Goal: Communication & Community: Ask a question

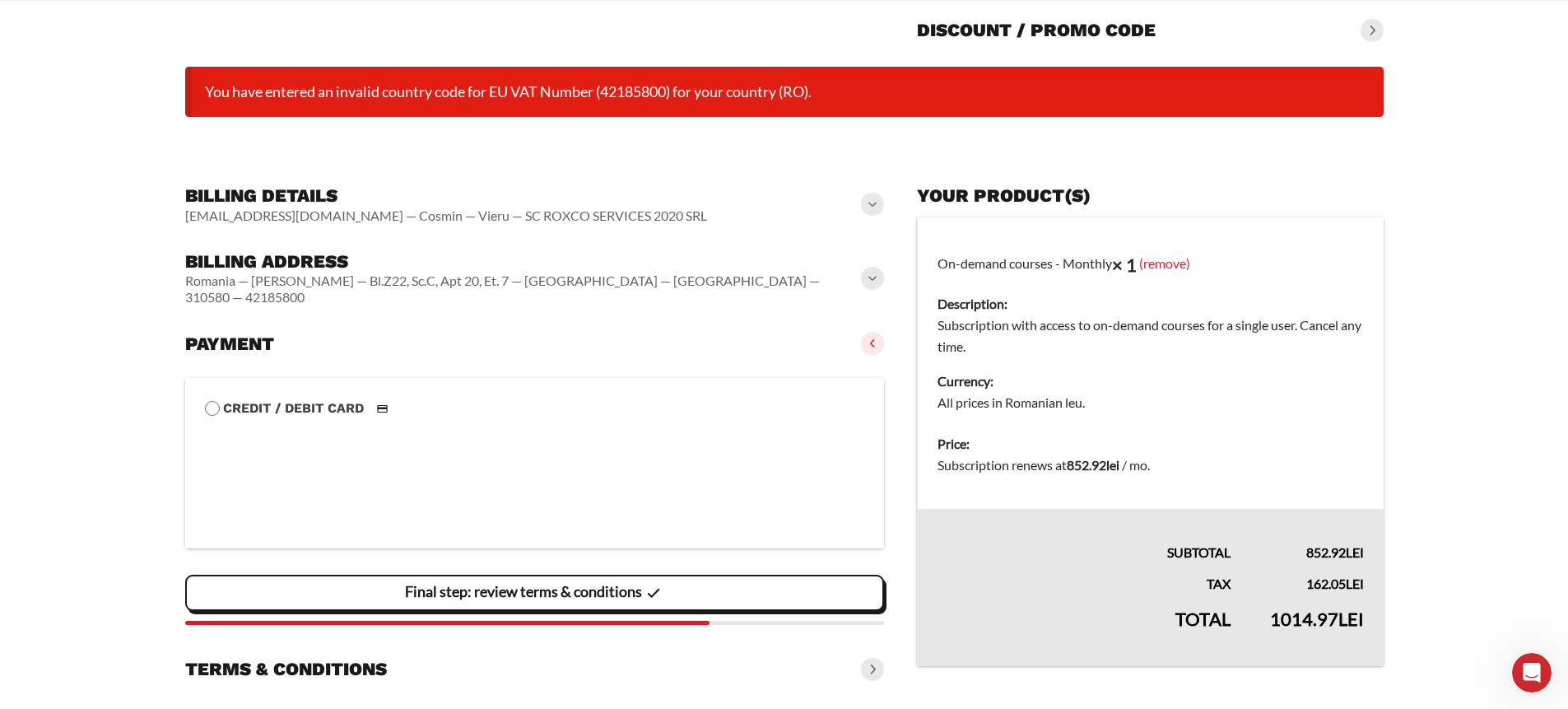
scroll to position [1220, 0]
click at [1513, 660] on div "Open Intercom Messenger" at bounding box center [1530, 671] width 54 height 54
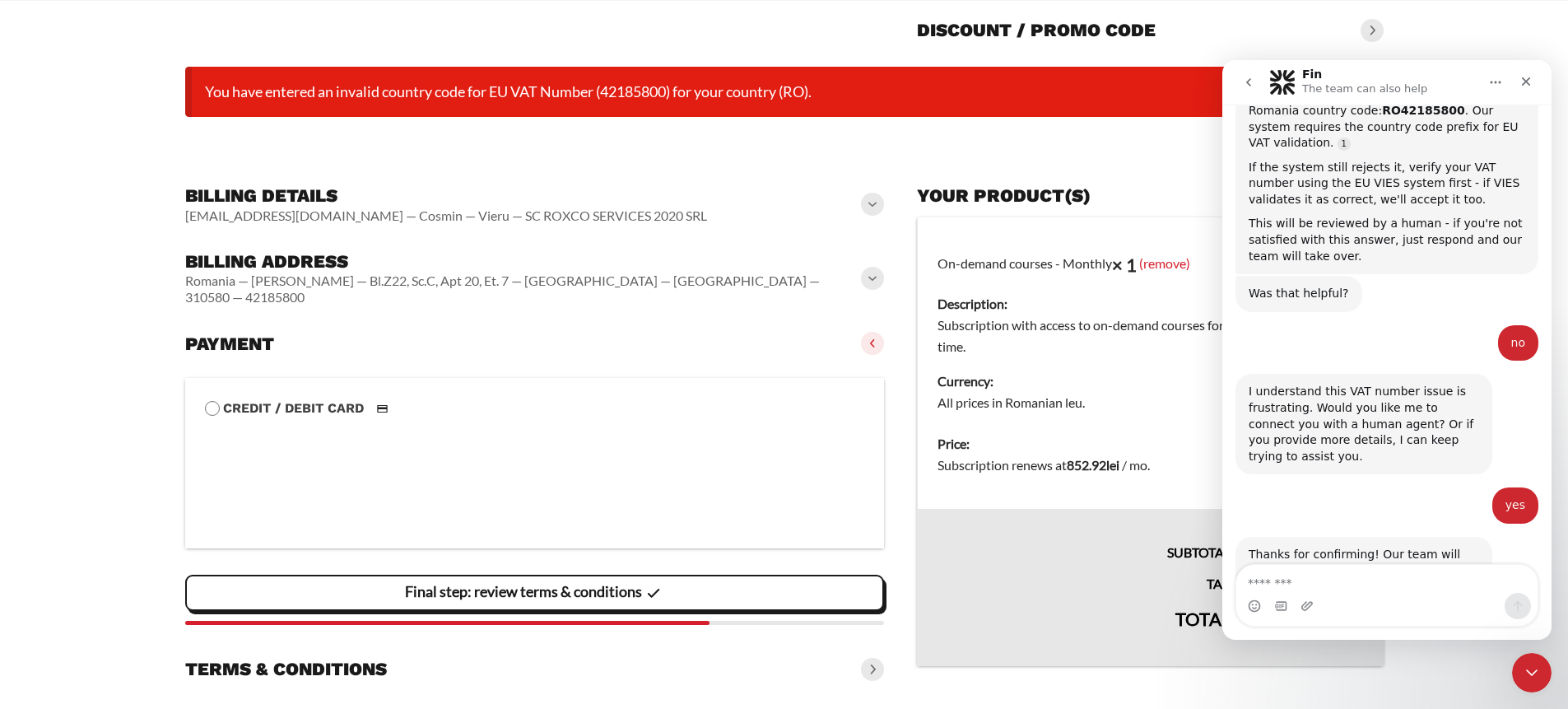
scroll to position [1236, 0]
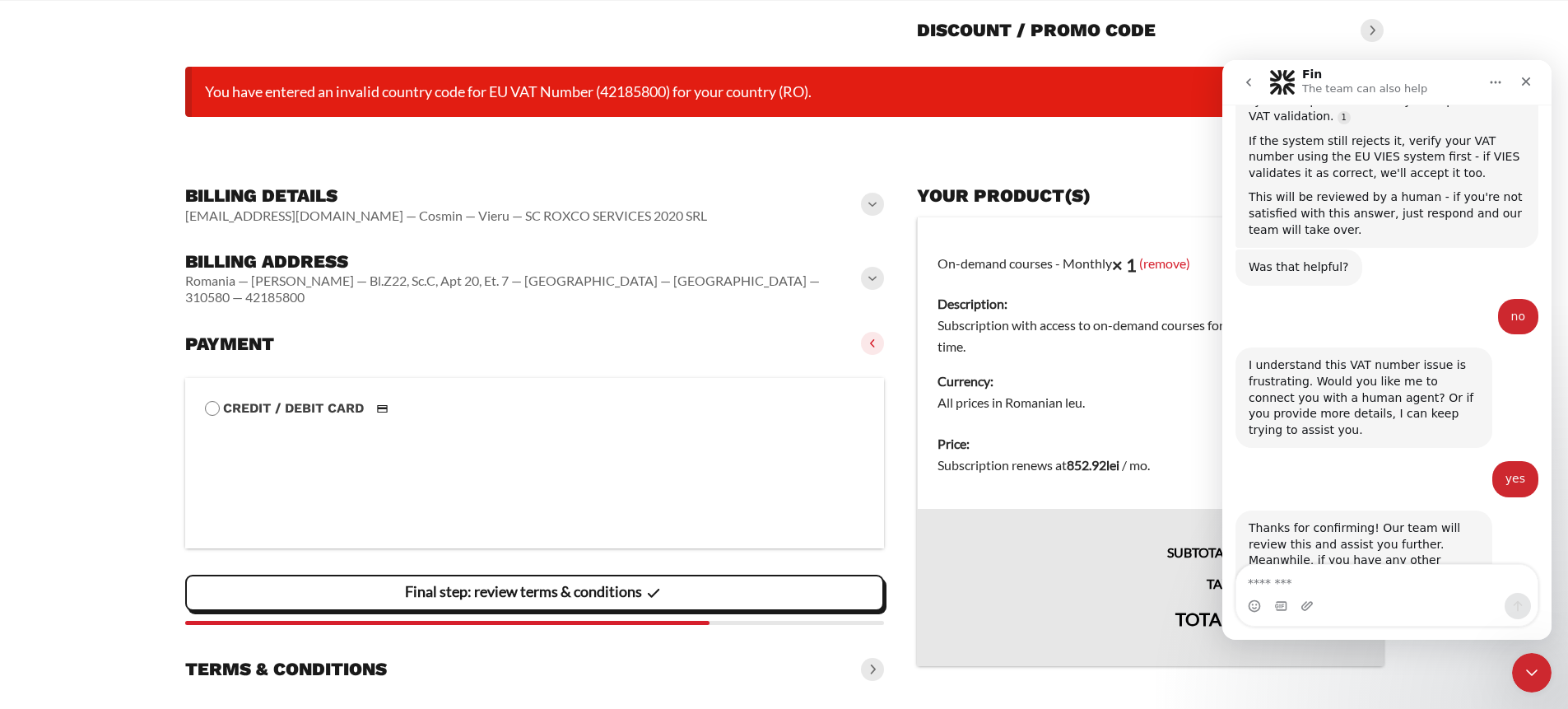
click at [1250, 83] on icon "go back" at bounding box center [1248, 83] width 13 height 13
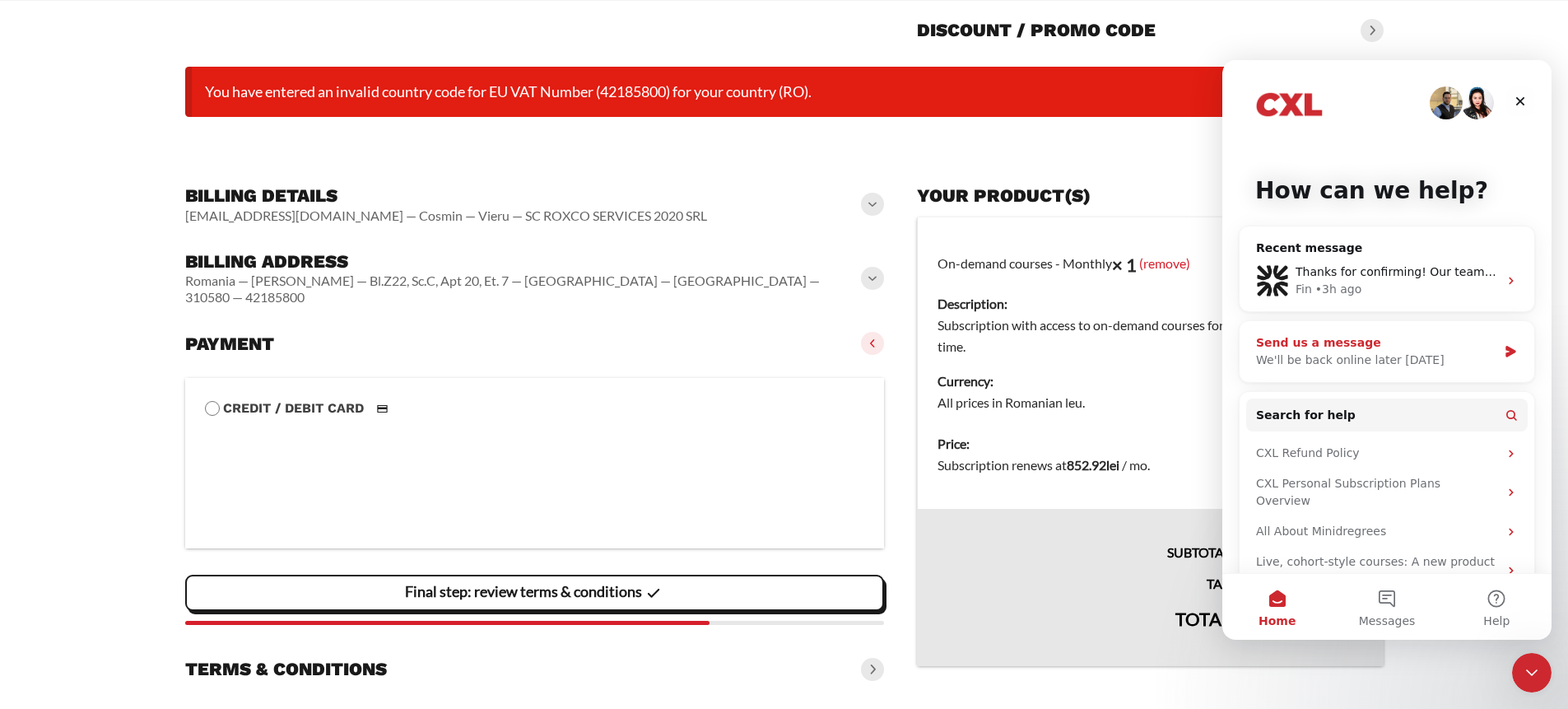
scroll to position [20, 0]
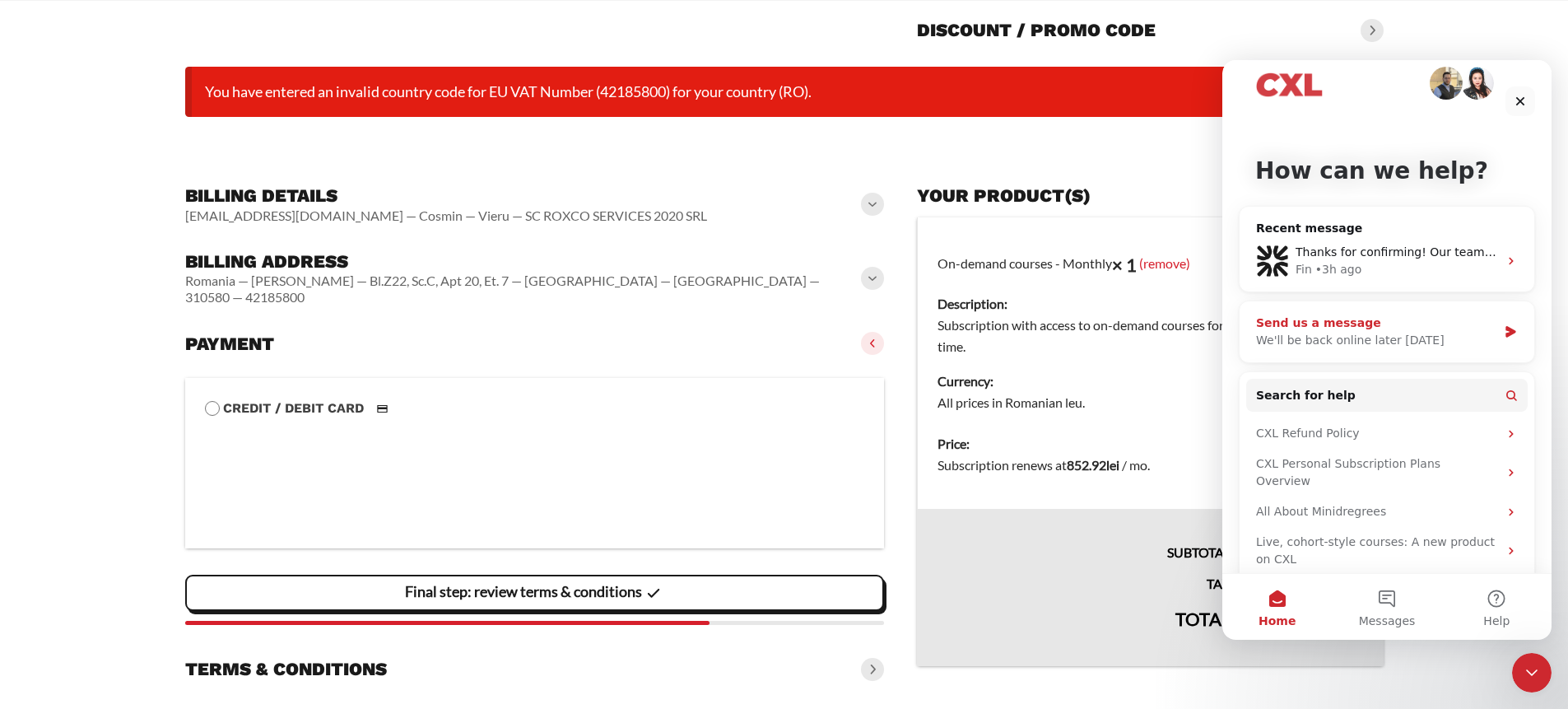
click at [1382, 335] on div "We'll be back online later [DATE]" at bounding box center [1376, 340] width 241 height 17
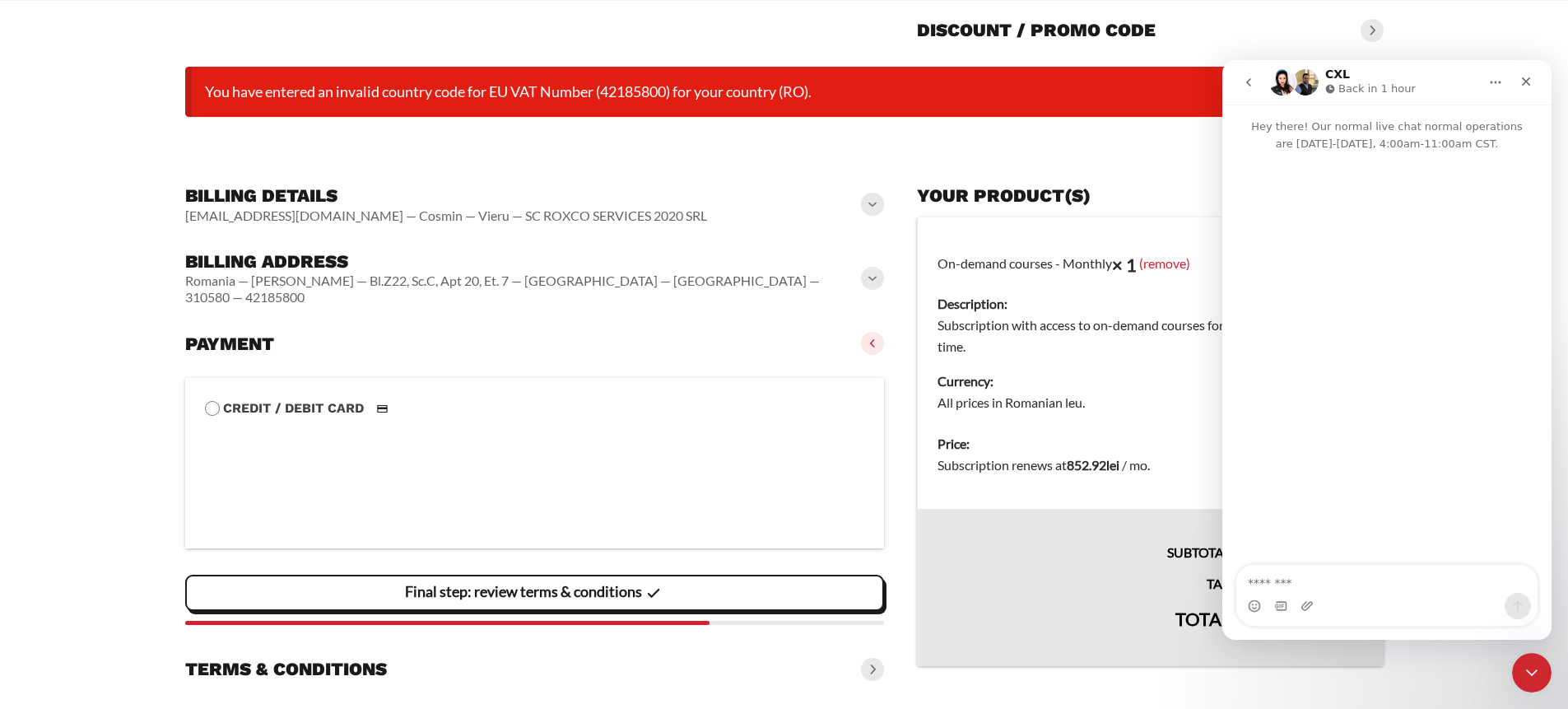
click at [1248, 84] on icon "go back" at bounding box center [1248, 82] width 5 height 8
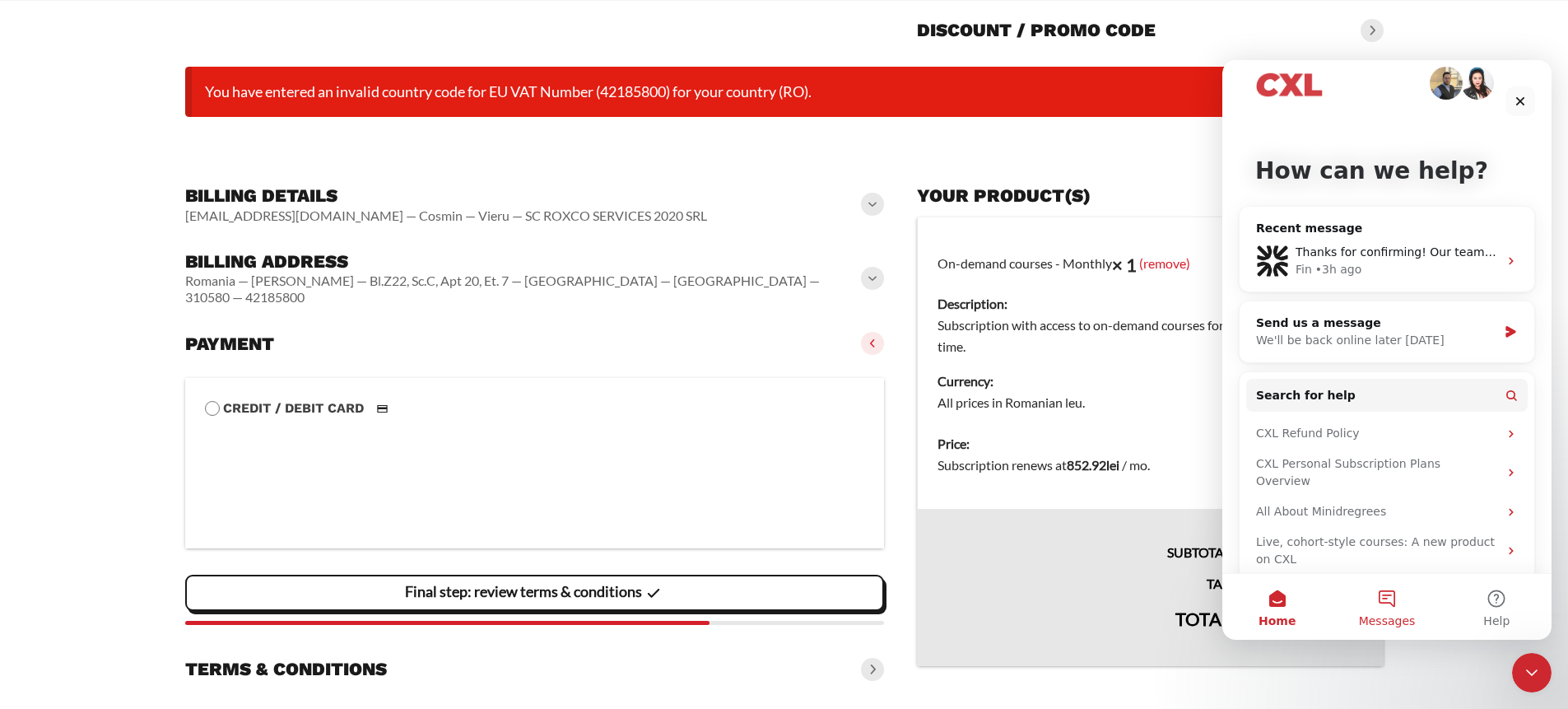
click at [1381, 605] on button "Messages" at bounding box center [1386, 607] width 110 height 66
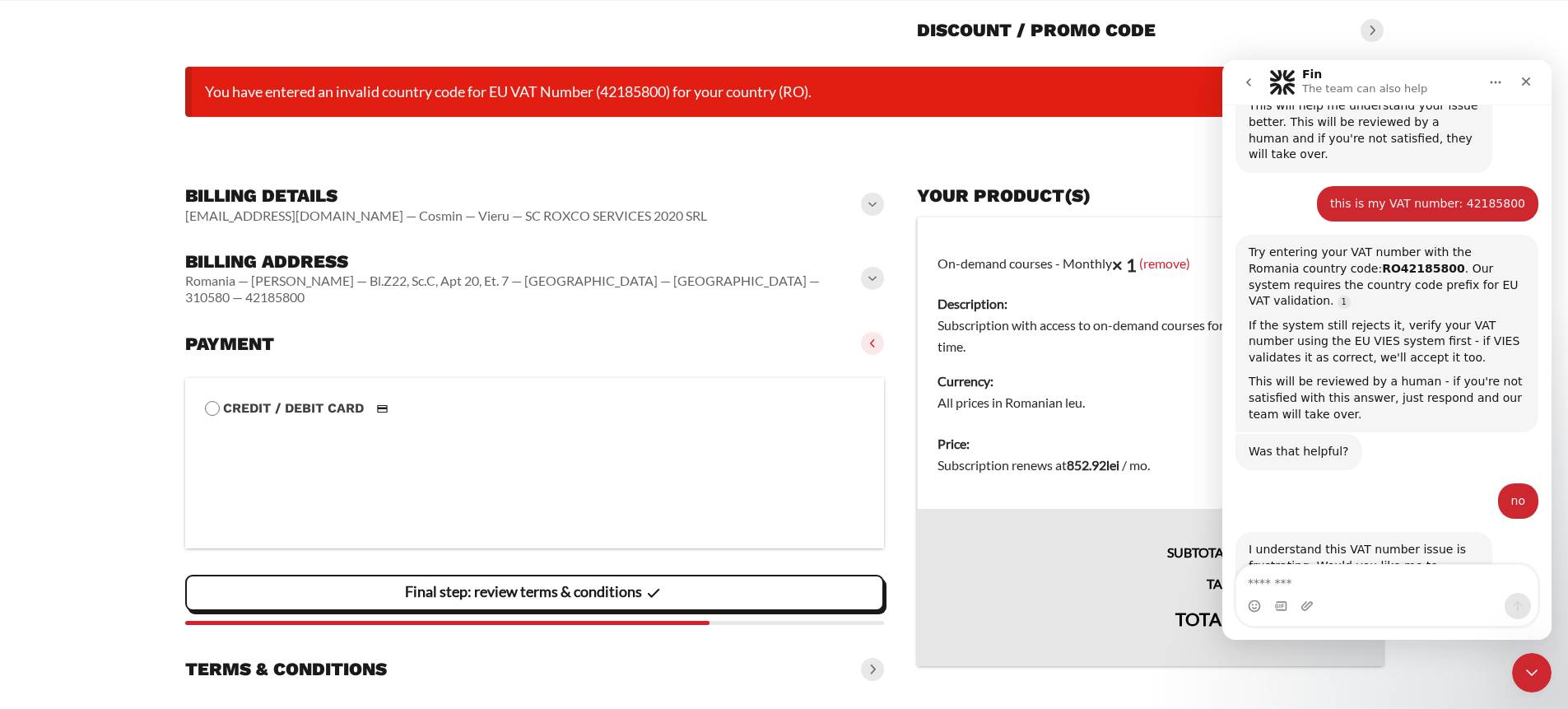
scroll to position [1236, 0]
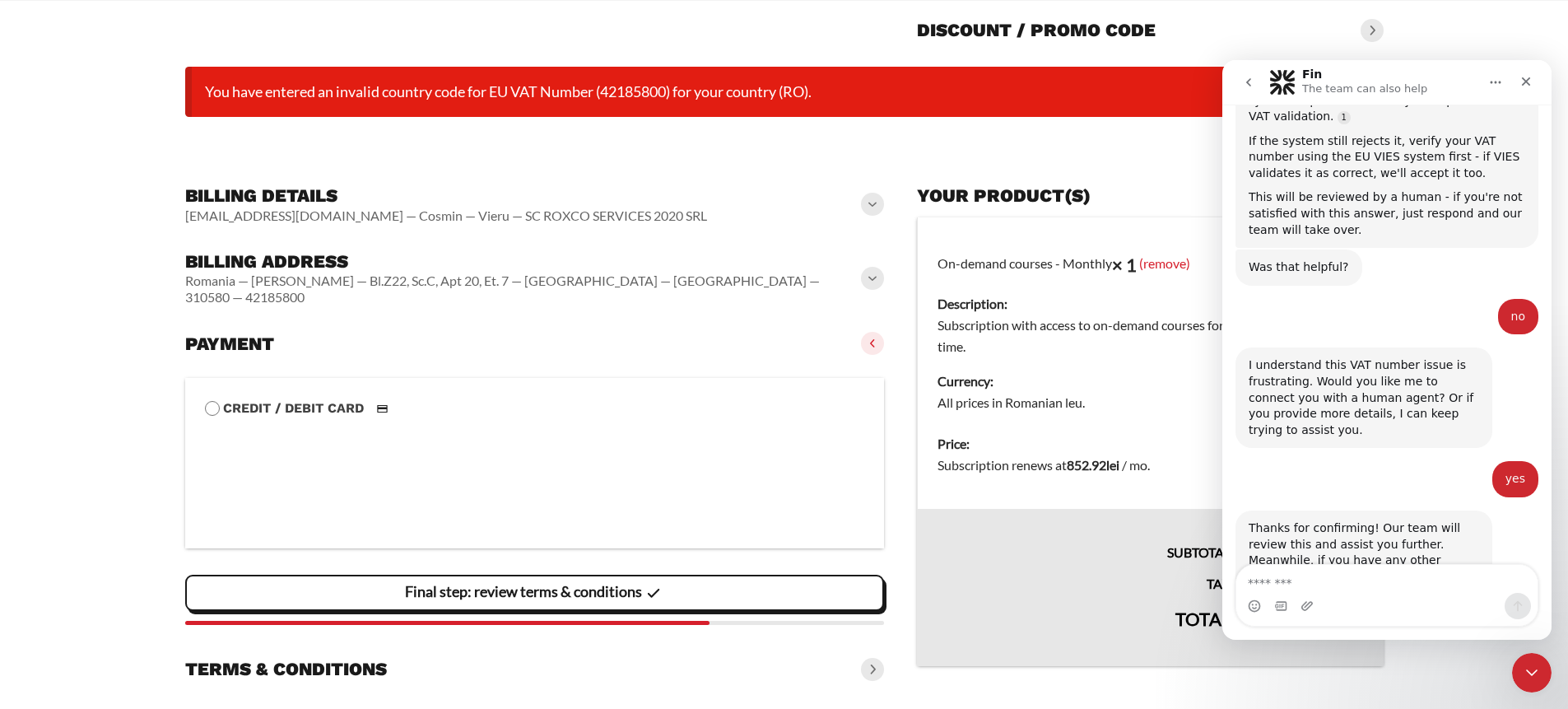
click at [1250, 85] on icon "go back" at bounding box center [1248, 82] width 5 height 8
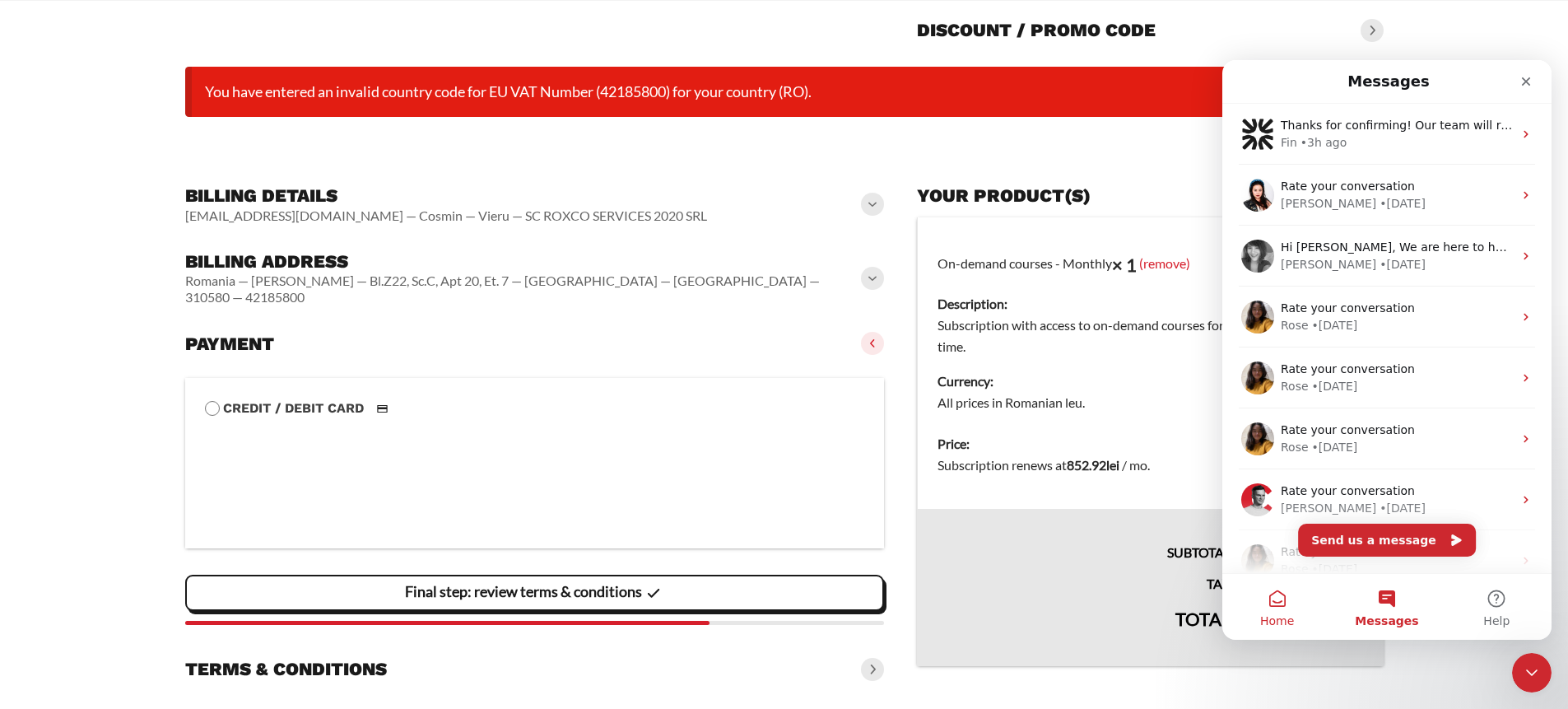
click at [1287, 606] on button "Home" at bounding box center [1277, 607] width 110 height 66
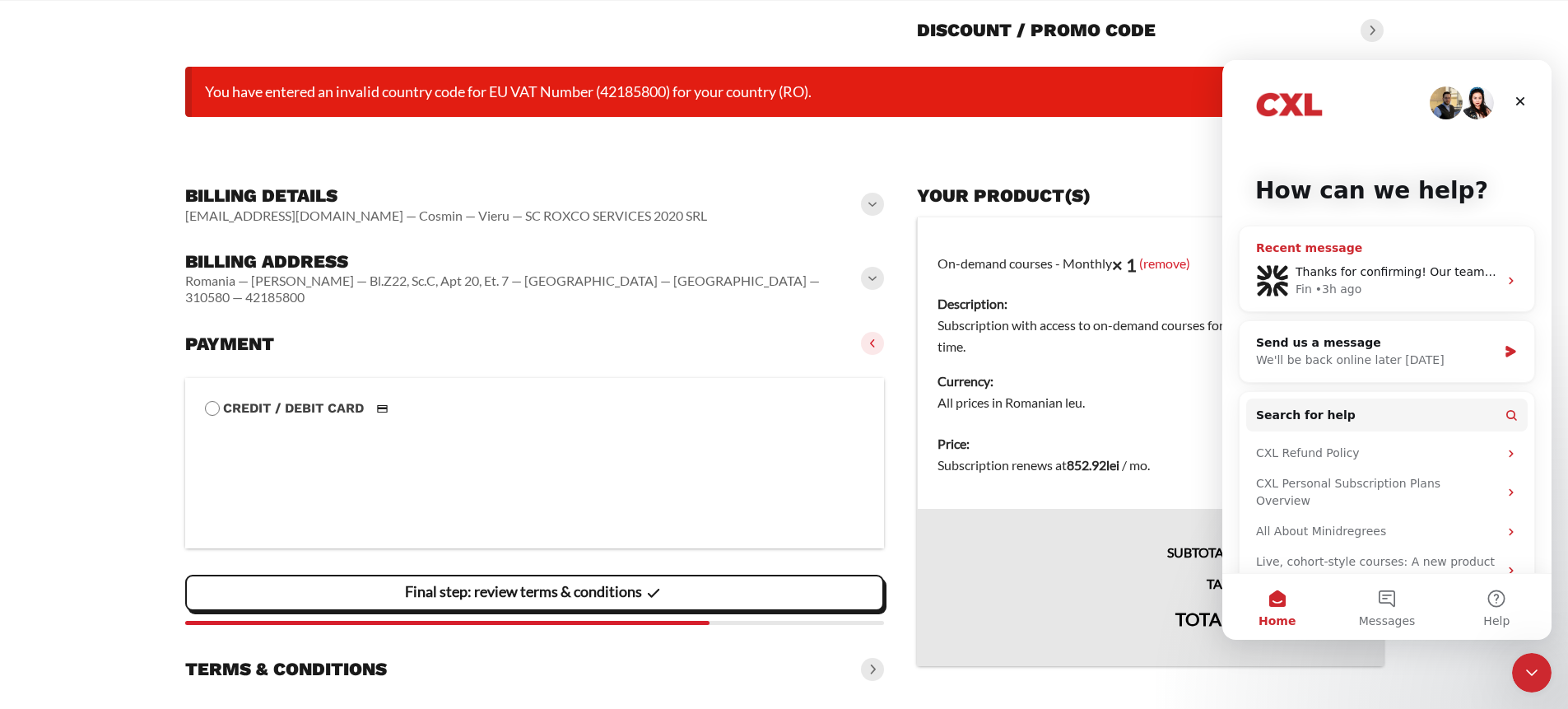
click at [1376, 282] on div "Fin • 3h ago" at bounding box center [1397, 290] width 202 height 17
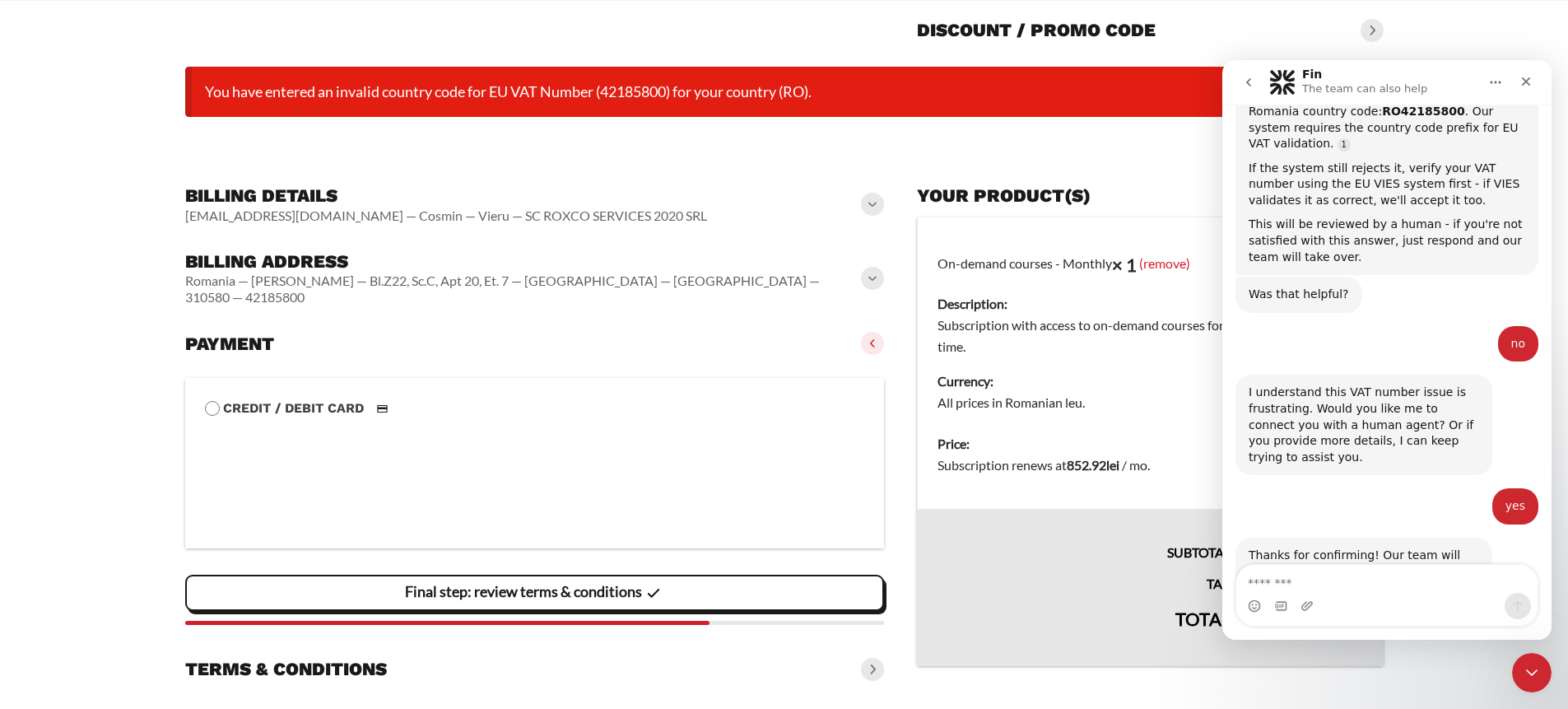
scroll to position [1236, 0]
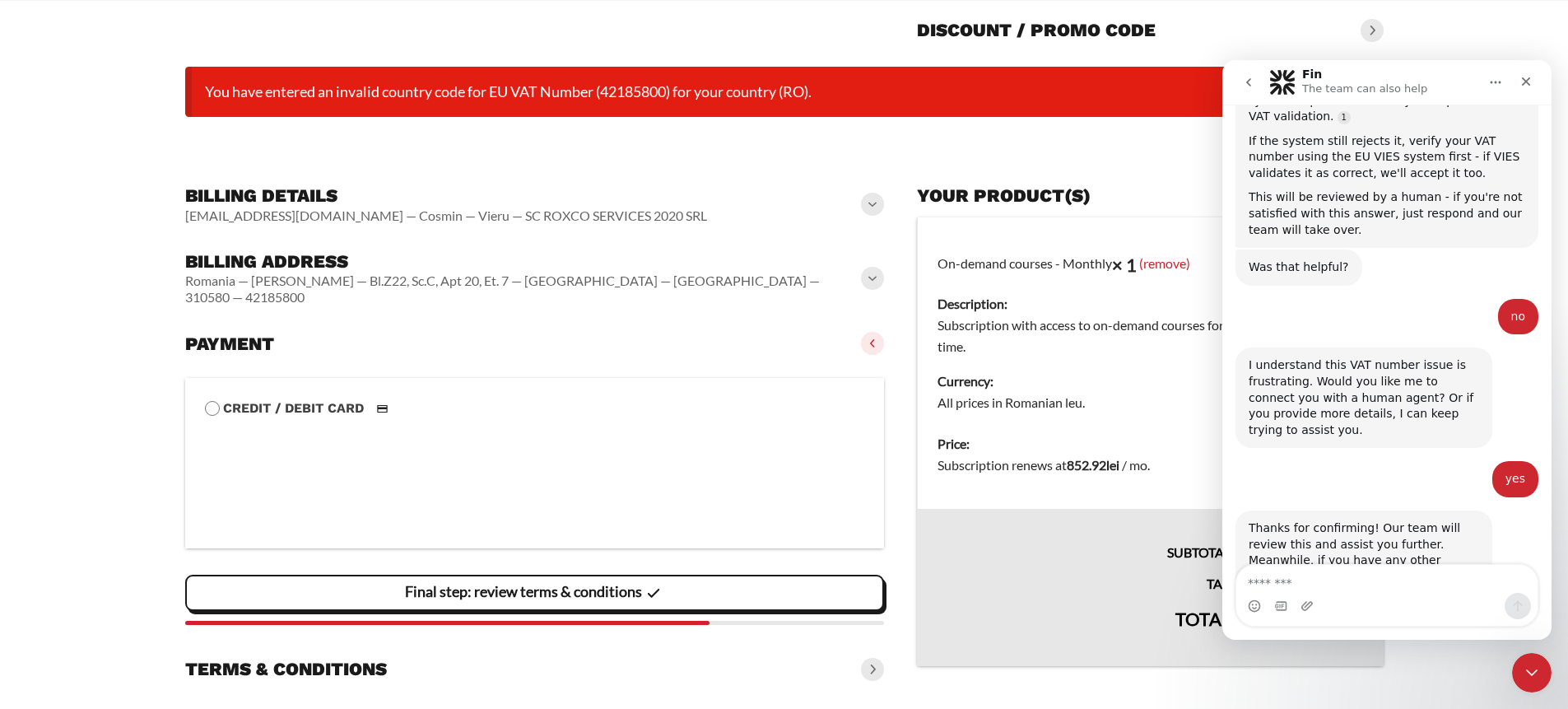
click at [1095, 145] on form "**********" at bounding box center [784, 371] width 1199 height 640
click at [1376, 572] on textarea "Message…" at bounding box center [1386, 580] width 301 height 28
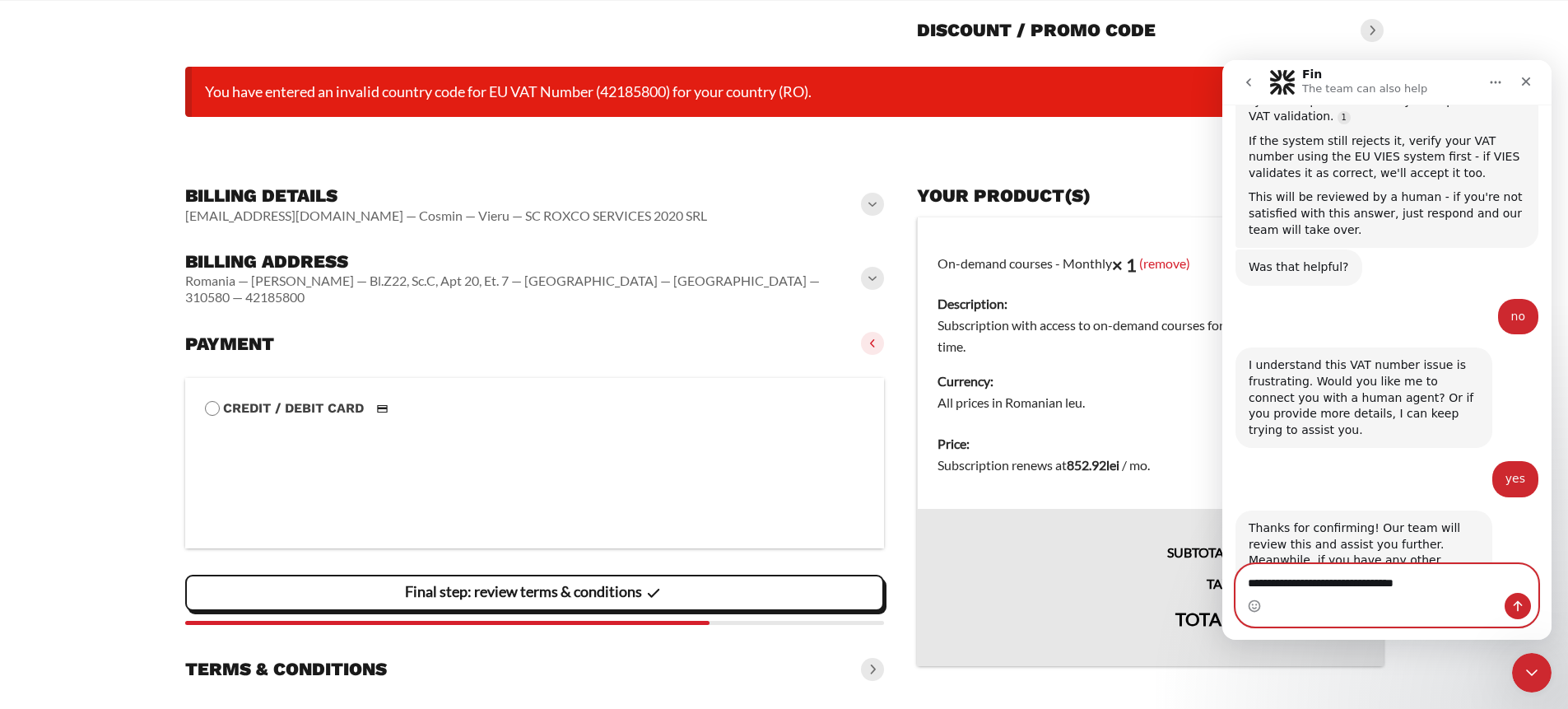
type textarea "**********"
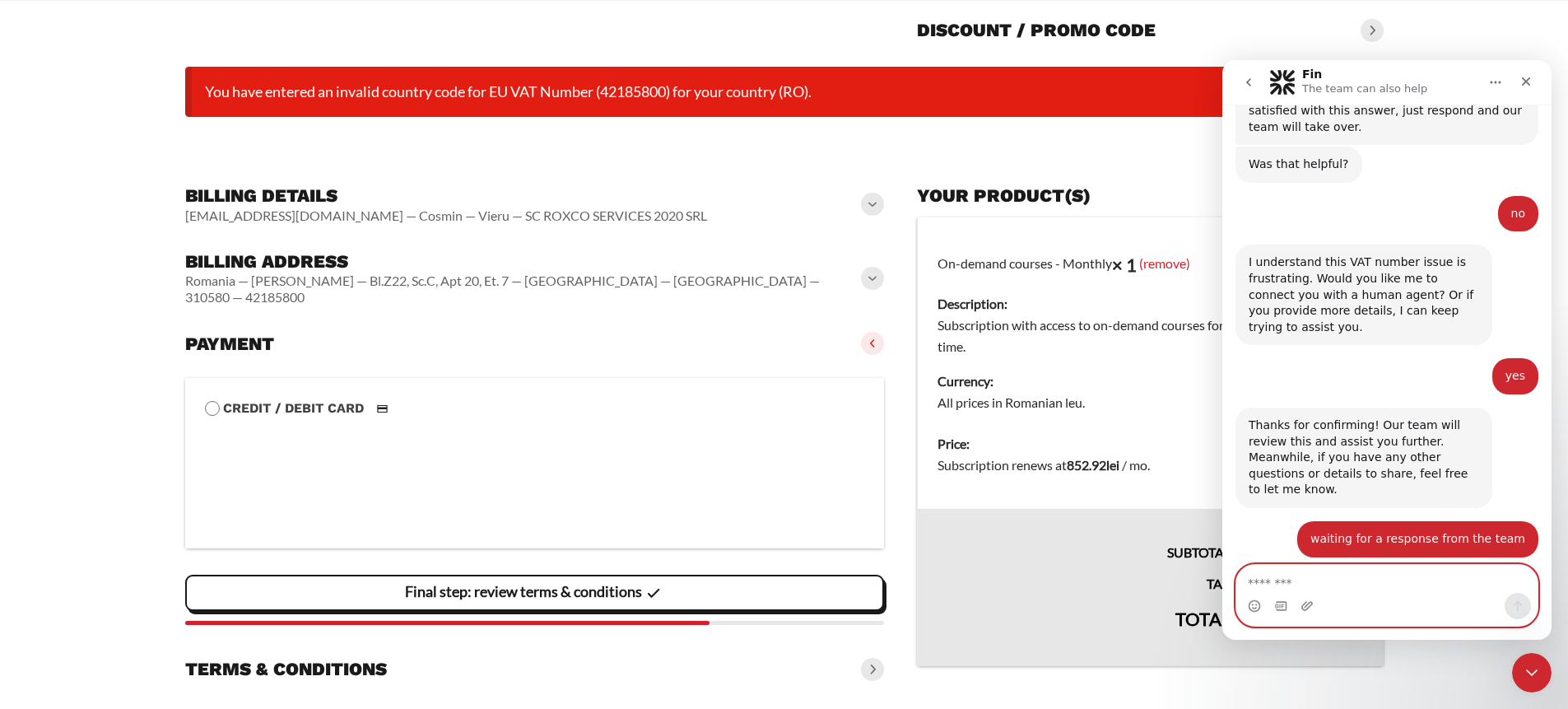
scroll to position [1383, 0]
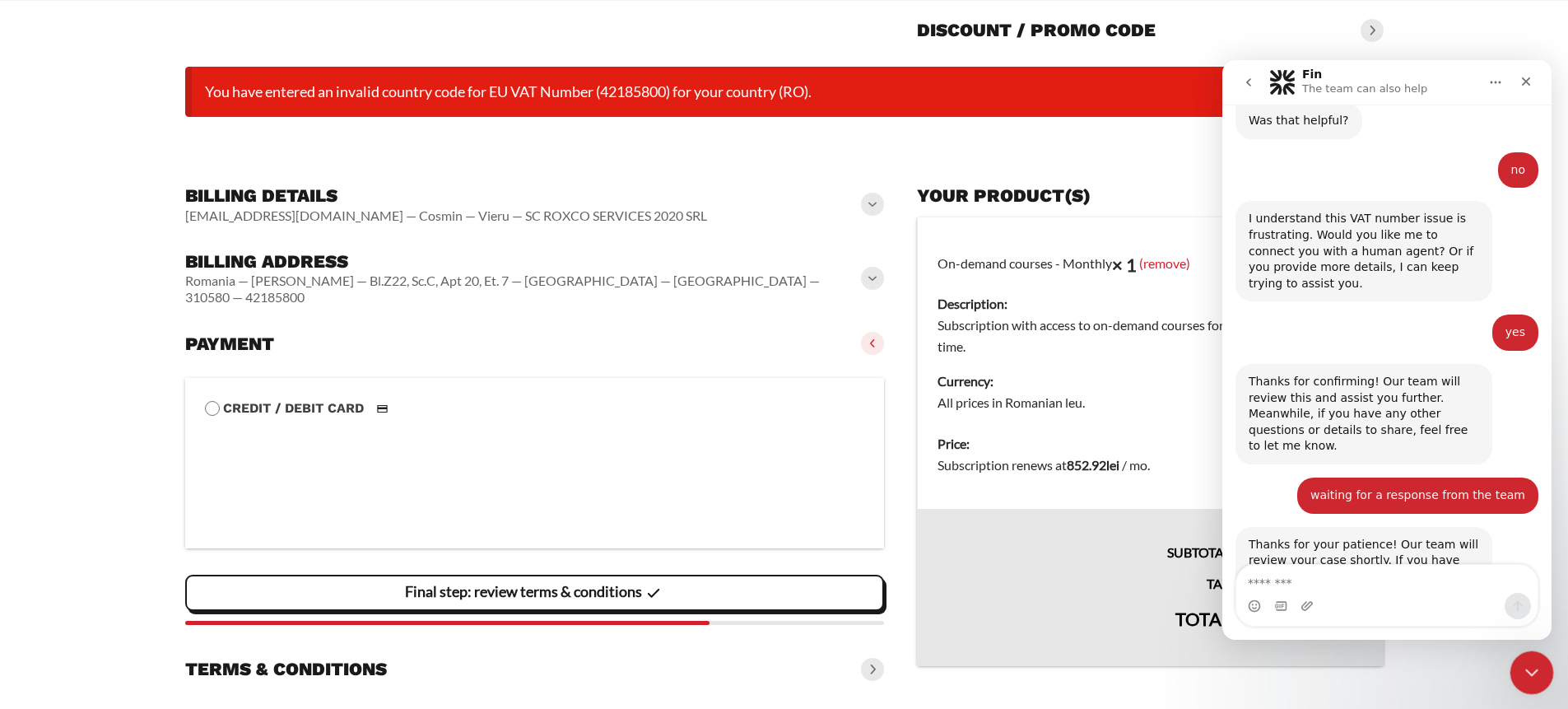
click at [1526, 673] on icon "Close Intercom Messenger" at bounding box center [1529, 670] width 20 height 20
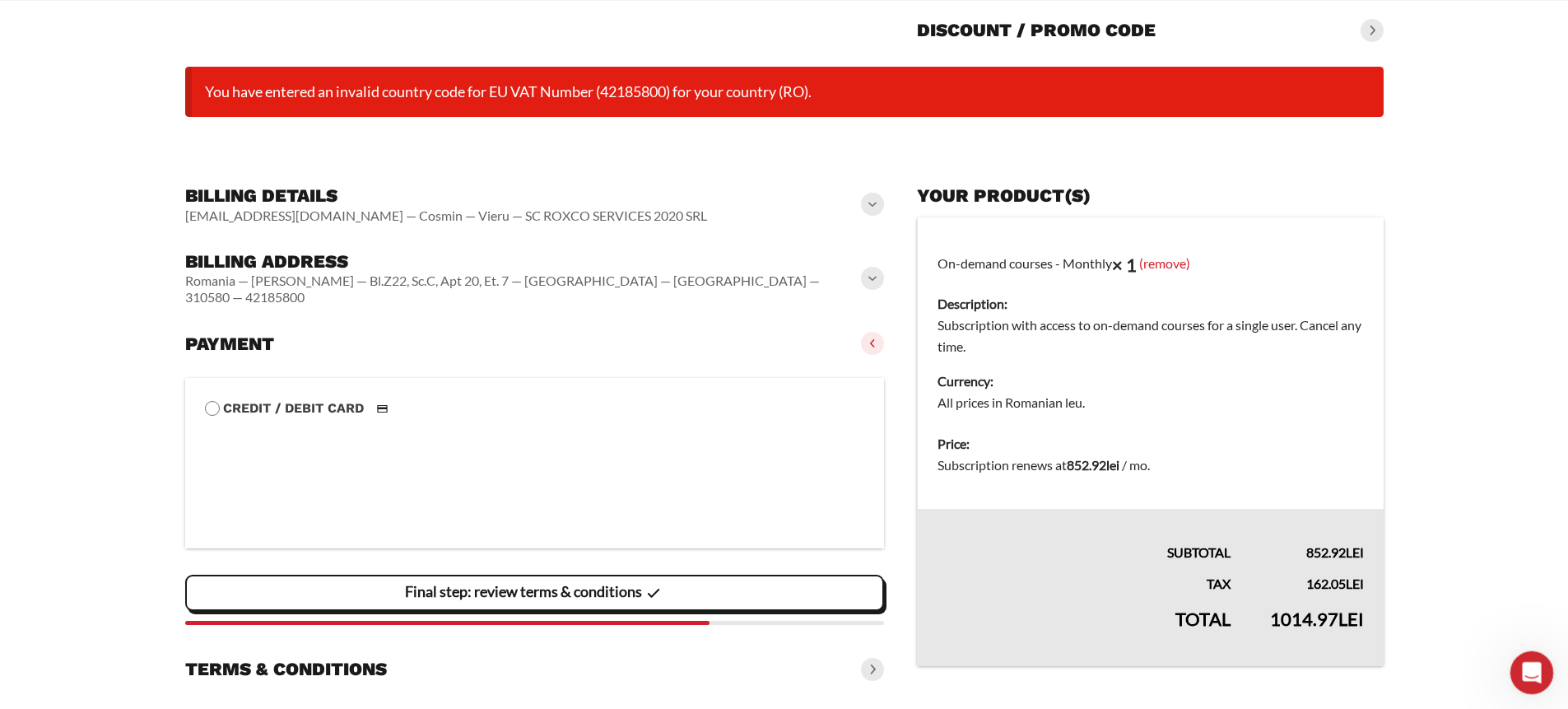
click at [1535, 669] on icon "Open Intercom Messenger" at bounding box center [1530, 671] width 27 height 27
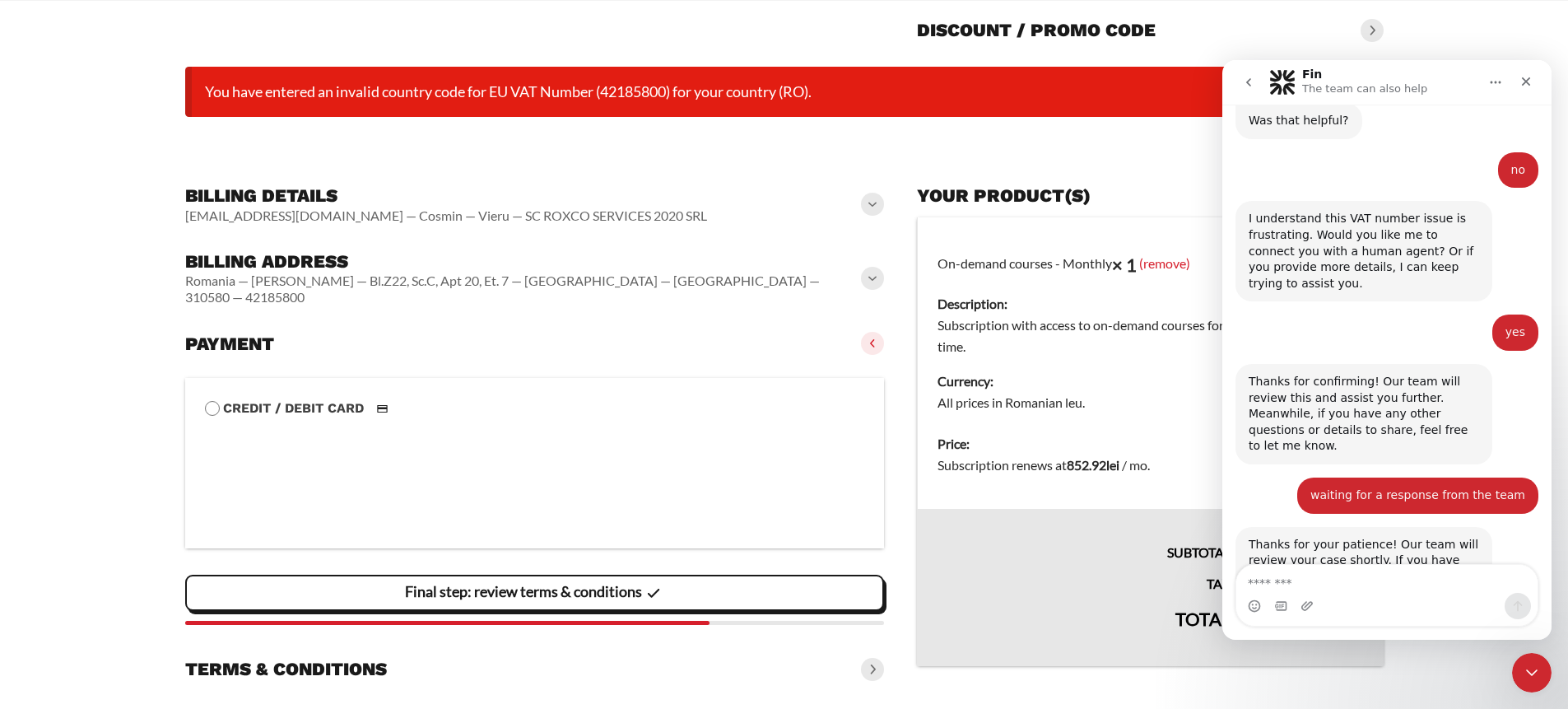
click at [708, 156] on form "**********" at bounding box center [784, 371] width 1199 height 640
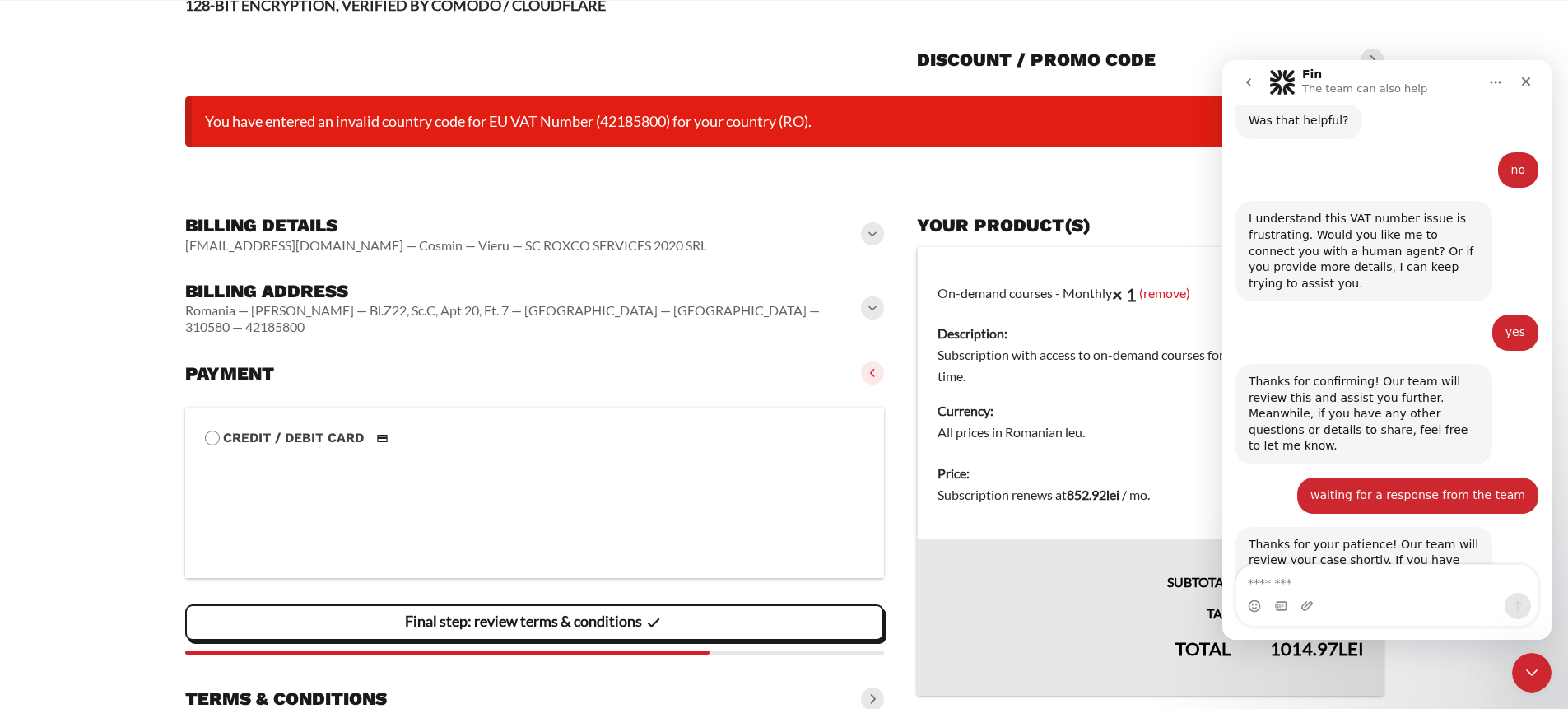
scroll to position [127, 0]
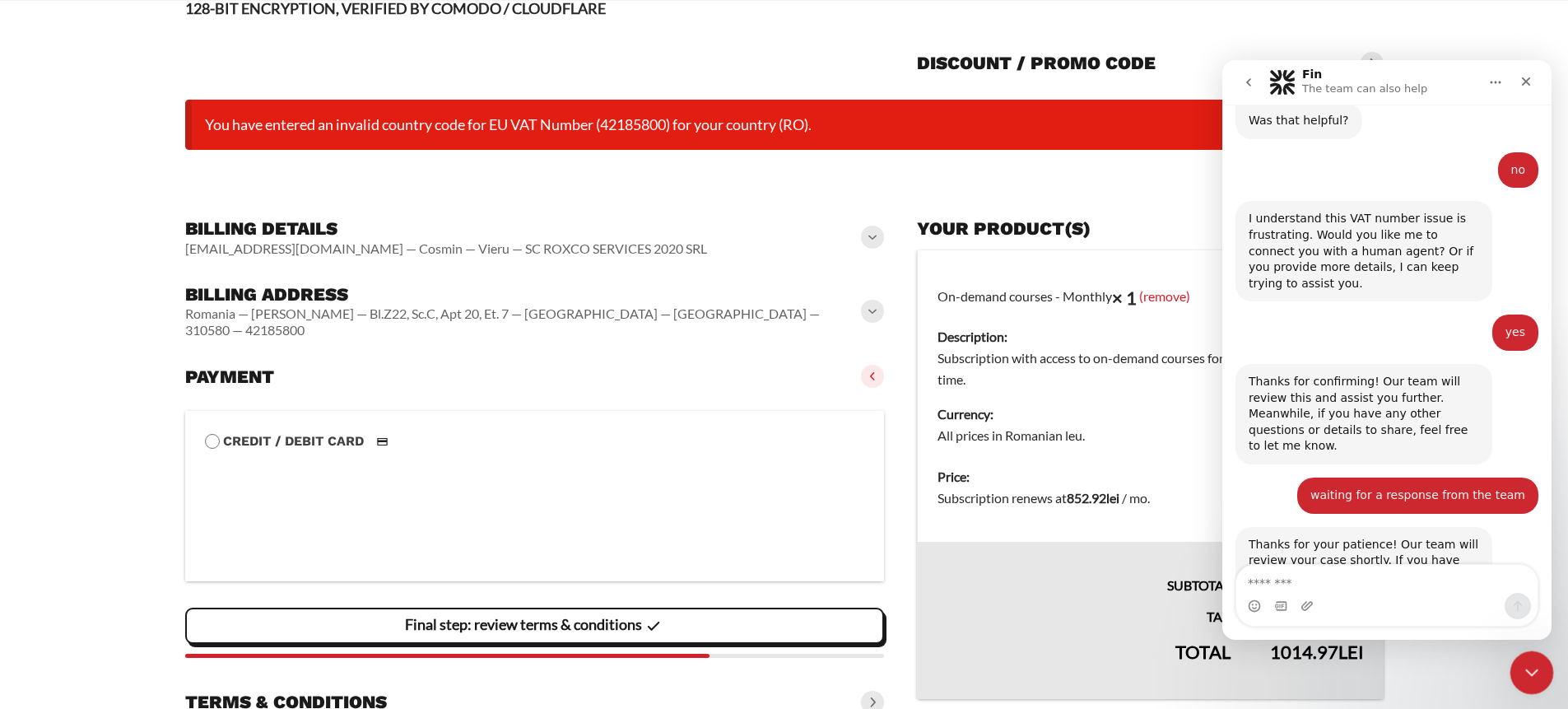
click at [1526, 677] on icon "Close Intercom Messenger" at bounding box center [1529, 670] width 20 height 20
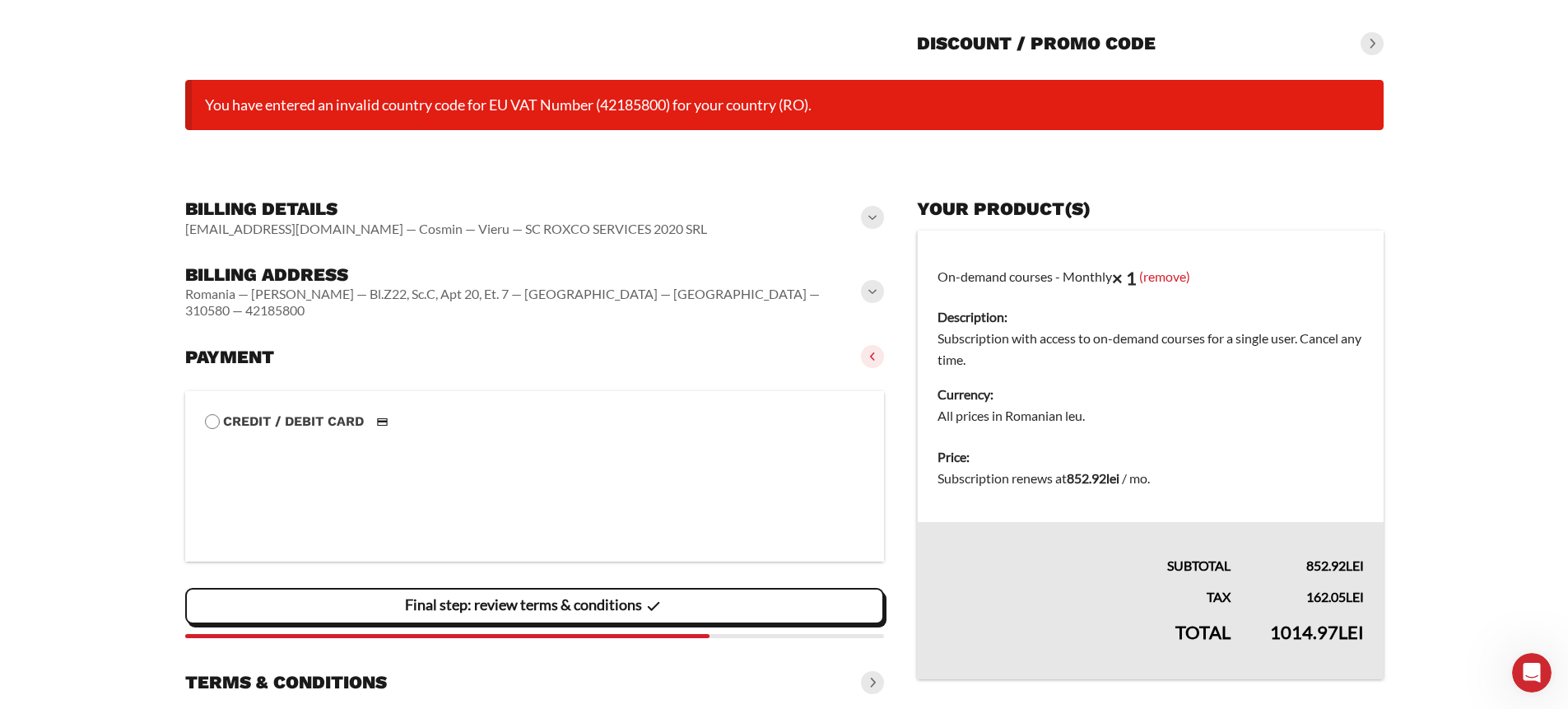
scroll to position [134, 0]
